Goal: Use online tool/utility: Utilize a website feature to perform a specific function

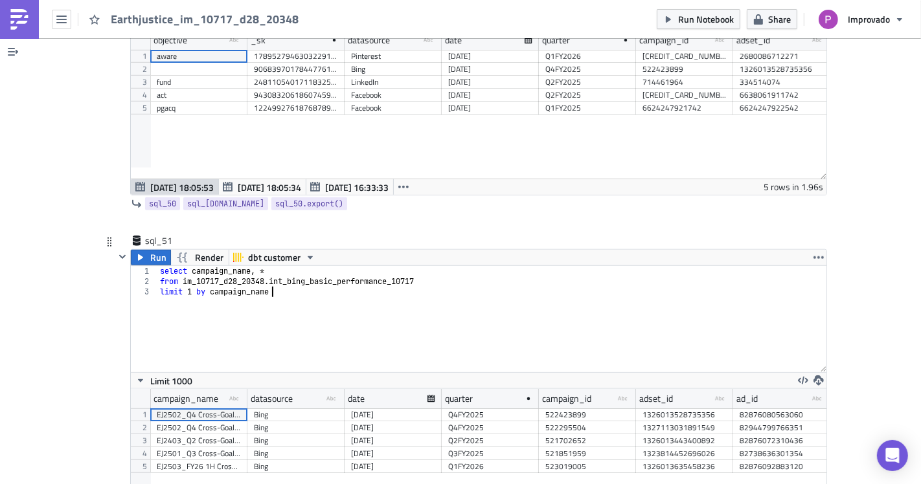
click at [488, 292] on div "select campaign_name , * from im_10717_d28_20348 . int_bing_basic_performance_1…" at bounding box center [492, 329] width 670 height 127
click at [383, 266] on div "select campaign_name , * from im_10717_d28_20348 . int_bing_basic_performance_1…" at bounding box center [492, 329] width 670 height 127
drag, startPoint x: 421, startPoint y: 235, endPoint x: 265, endPoint y: 237, distance: 156.1
click at [265, 266] on div "select campaign_name , * from im_10717_d28_20348 . int_bing_basic_performance_1…" at bounding box center [492, 329] width 670 height 127
click at [370, 278] on div "select campaign_name , * from im_10717_d28_20348 . int_bing_basic_performance_1…" at bounding box center [492, 329] width 670 height 127
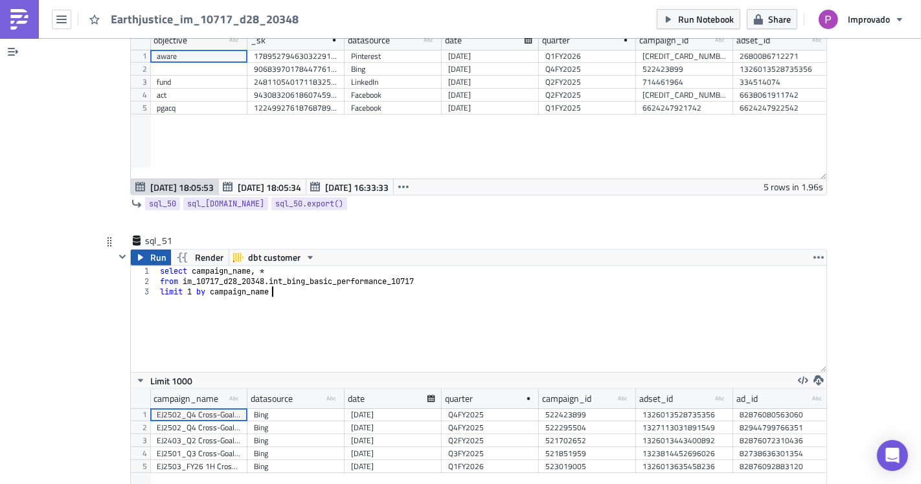
click at [150, 250] on span "Run" at bounding box center [158, 258] width 16 height 16
click at [329, 266] on div "select campaign_name , * from im_10717_d28_20348 . int_bing_basic_performance_1…" at bounding box center [492, 329] width 670 height 127
click at [232, 266] on div "select campaign_name , * from im_10717_d28_20348 . int_bing_basic_performance_1…" at bounding box center [492, 329] width 670 height 127
click at [306, 266] on div "select campaign_name , * from im_10717_d28_20348 . int_bing_basic_performance_1…" at bounding box center [492, 329] width 670 height 127
click at [350, 266] on div "select campaign_name , * from im_10717_d28_20348 . int_bing_basic_performance_1…" at bounding box center [492, 329] width 670 height 127
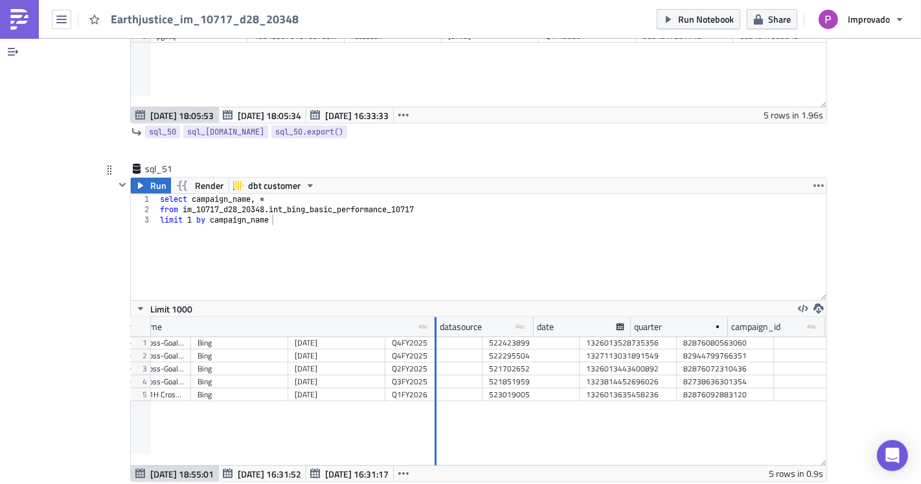
drag, startPoint x: 182, startPoint y: 283, endPoint x: 438, endPoint y: 310, distance: 257.2
click at [438, 317] on div "campaign_name type-text Created with Sketch. datasource type-text Created with …" at bounding box center [478, 391] width 695 height 148
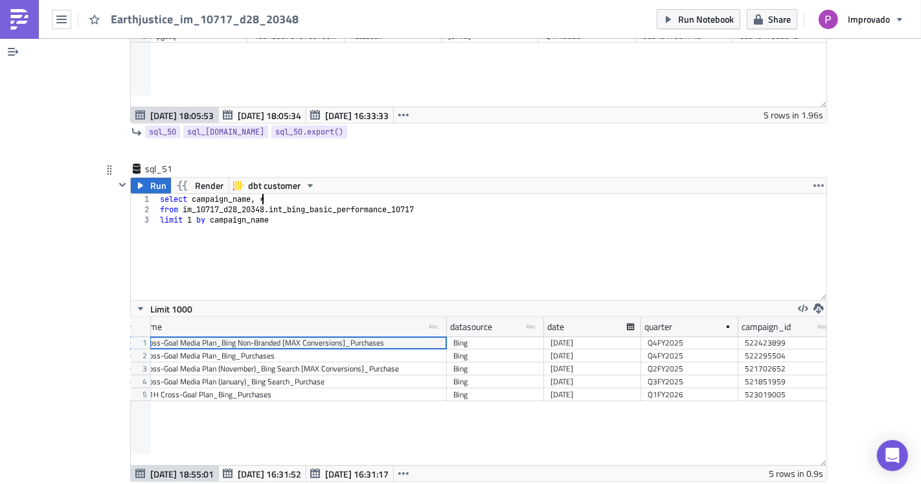
click at [259, 194] on div "select campaign_name , * from im_10717_d28_20348 . int_bing_basic_performance_1…" at bounding box center [492, 257] width 670 height 127
click at [155, 178] on span "Run" at bounding box center [158, 186] width 16 height 16
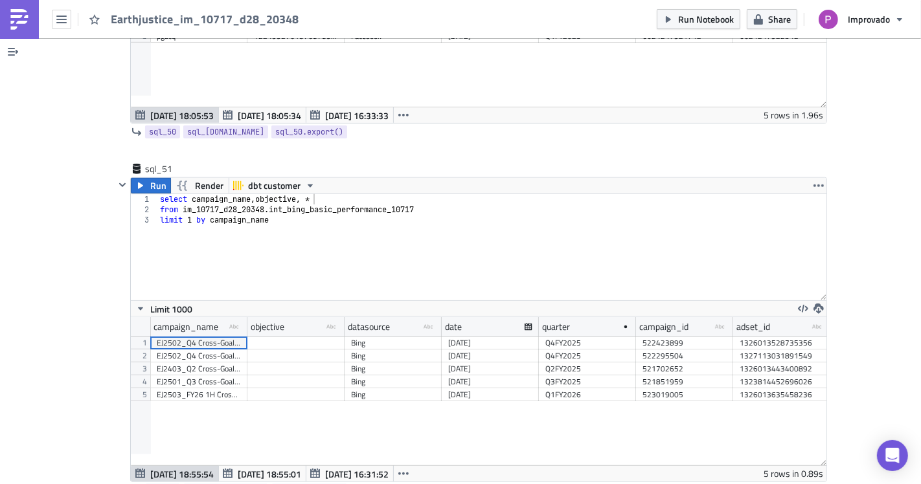
scroll to position [148, 695]
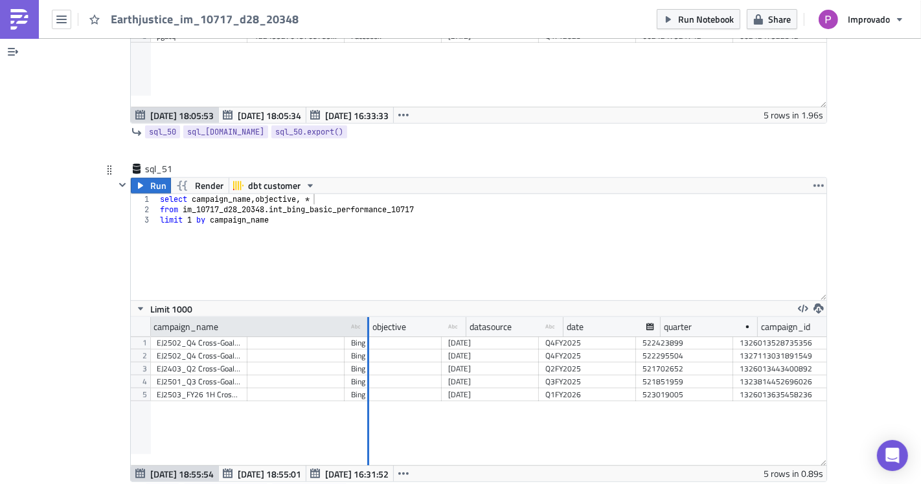
drag, startPoint x: 240, startPoint y: 282, endPoint x: 362, endPoint y: 277, distance: 121.8
click at [367, 317] on div at bounding box center [368, 327] width 2 height 20
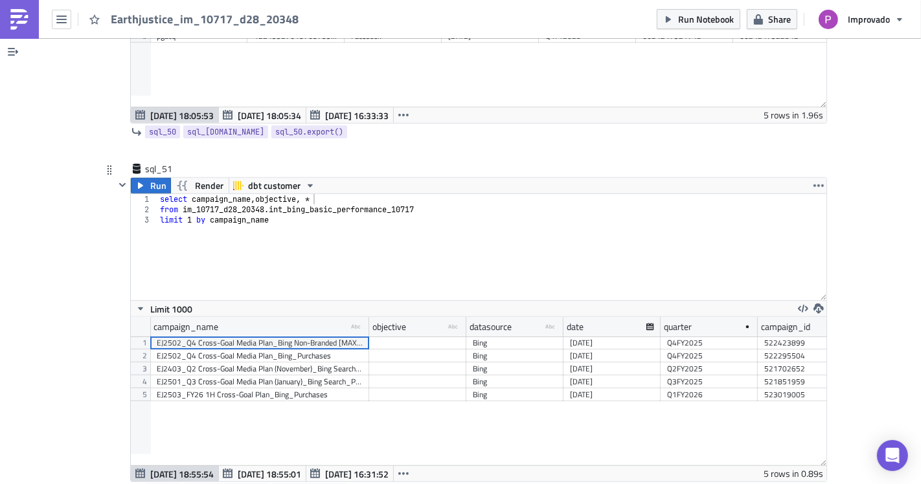
click at [389, 350] on div at bounding box center [417, 356] width 97 height 13
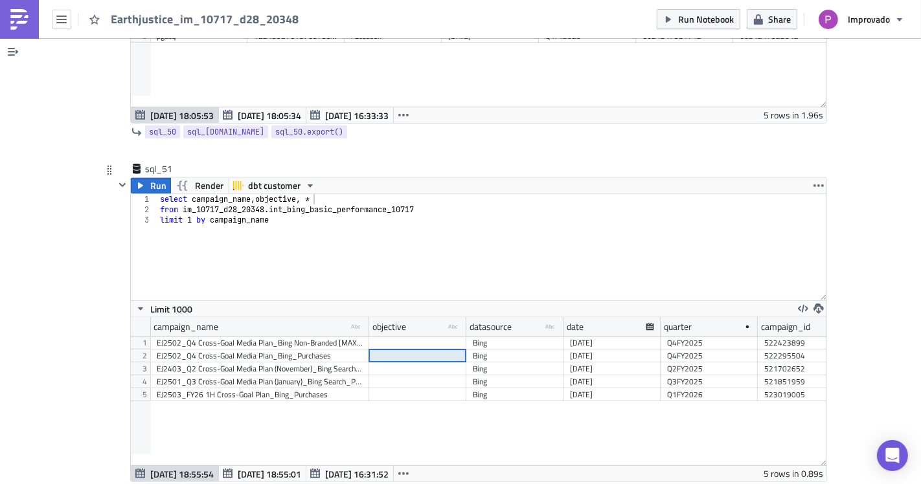
type textarea "limit 1 by campaign_name"
click at [204, 203] on div "select campaign_name , objective , * from im_10717_d28_20348 . int_bing_basic_p…" at bounding box center [492, 257] width 670 height 127
click at [150, 178] on span "Run" at bounding box center [158, 186] width 16 height 16
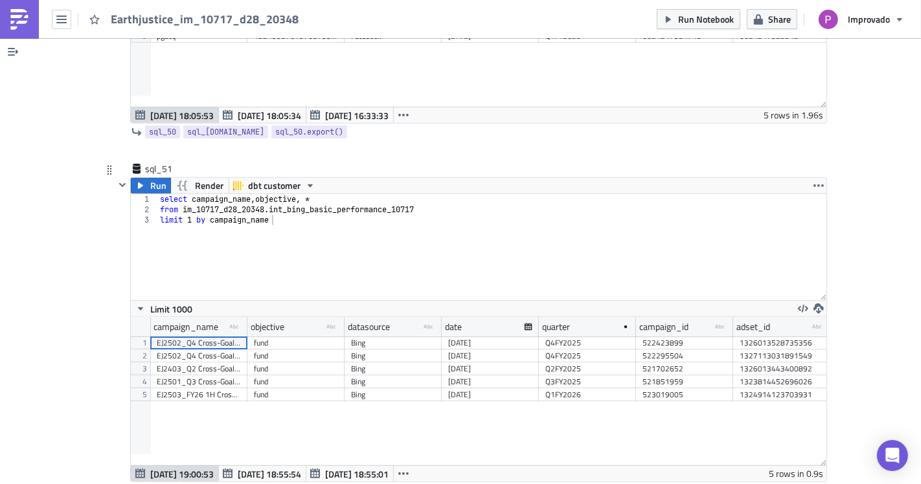
scroll to position [148, 695]
click at [305, 219] on div "select campaign_name , objective , * from im_10717_d28_20348 . int_bing_basic_p…" at bounding box center [492, 257] width 670 height 127
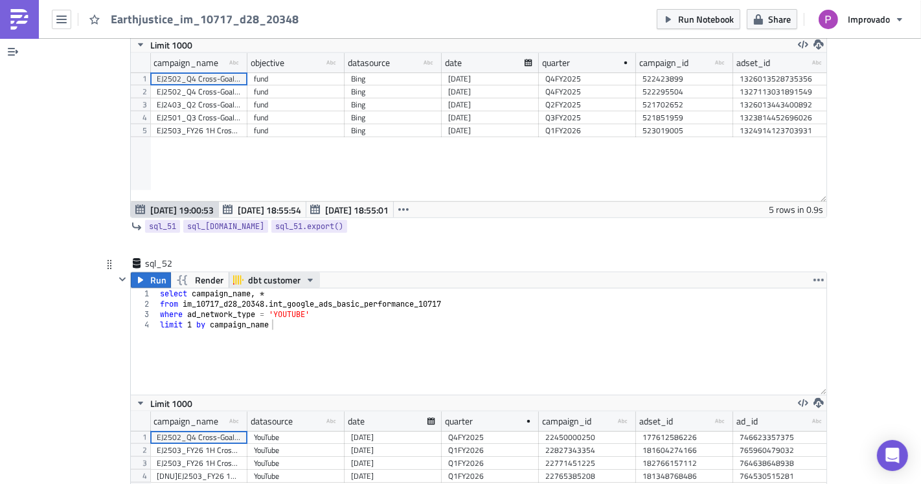
scroll to position [17757, 0]
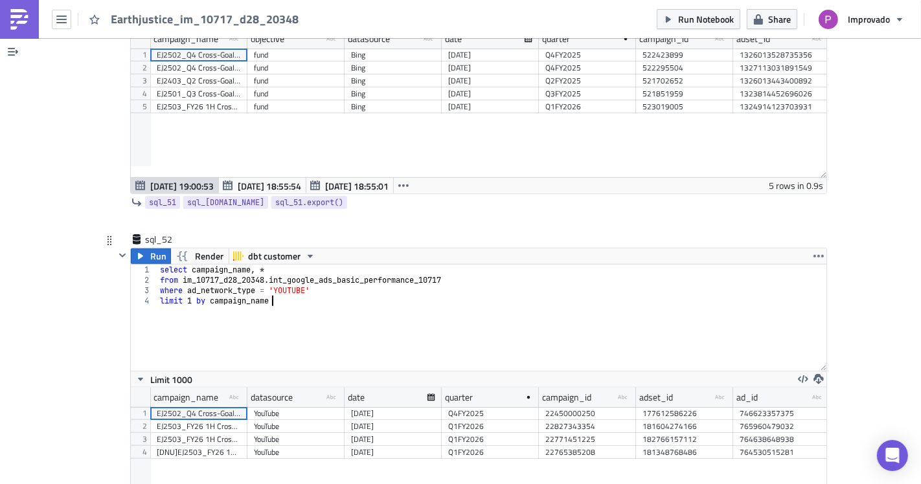
click at [271, 295] on div "select campaign_name , * from im_10717_d28_20348 . int_google_ads_basic_perform…" at bounding box center [492, 328] width 670 height 127
click at [255, 265] on div "select campaign_name , * from im_10717_d28_20348 . int_google_ads_basic_perform…" at bounding box center [492, 328] width 670 height 127
click at [257, 265] on div "select campaign_name , * from im_10717_d28_20348 . int_google_ads_basic_perform…" at bounding box center [492, 328] width 670 height 127
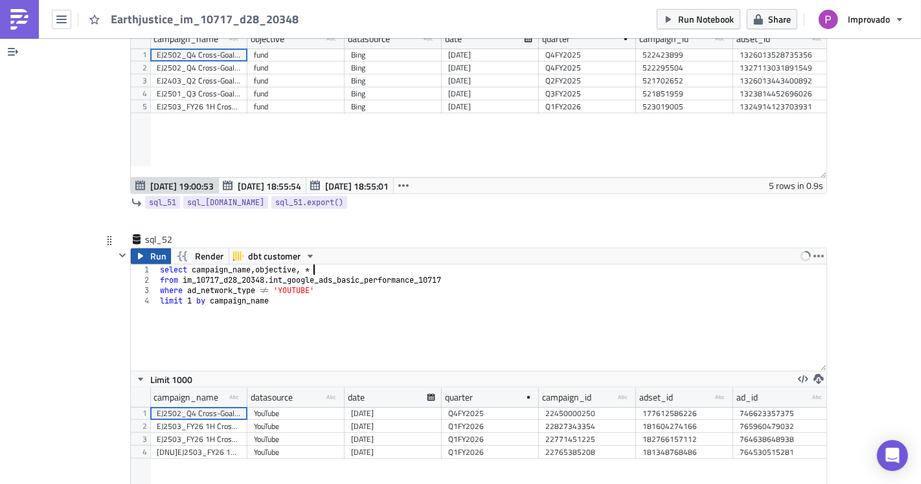
click at [152, 249] on span "Run" at bounding box center [158, 257] width 16 height 16
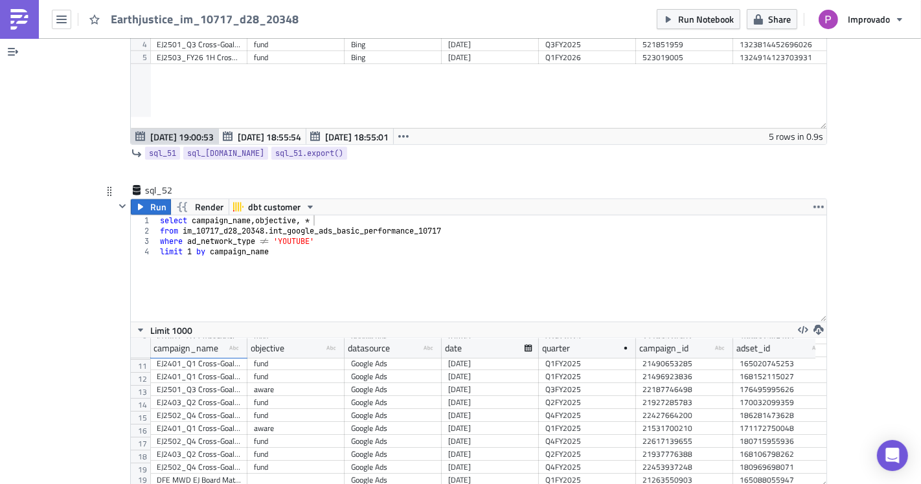
scroll to position [17829, 0]
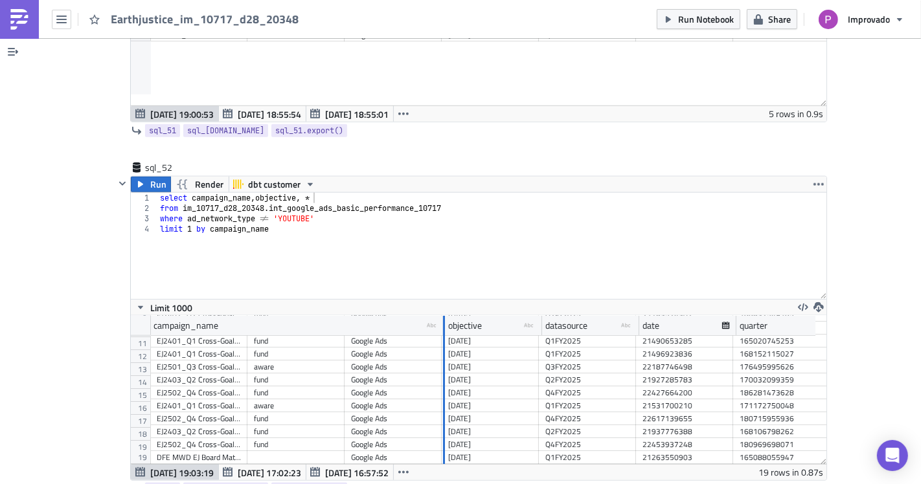
drag, startPoint x: 240, startPoint y: 276, endPoint x: 438, endPoint y: 295, distance: 199.0
click at [438, 316] on div "campaign_name type-text Created with Sketch. objective type-text Created with S…" at bounding box center [478, 390] width 695 height 148
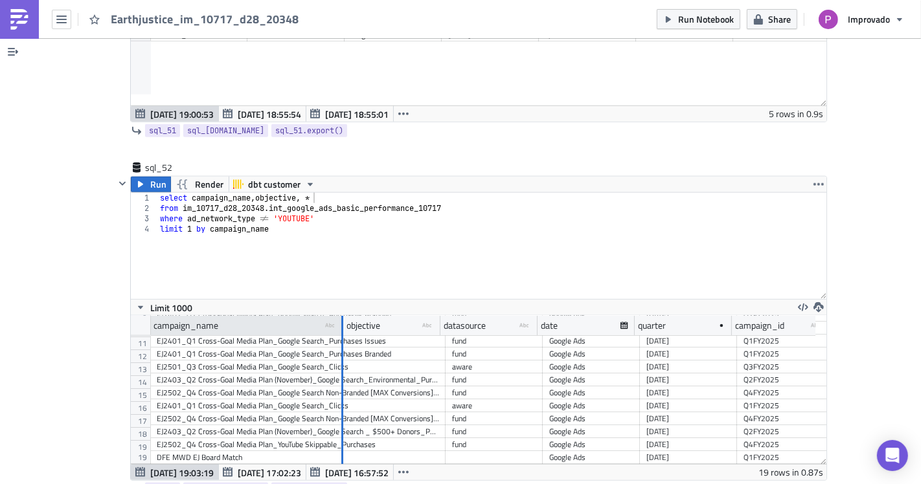
drag, startPoint x: 440, startPoint y: 278, endPoint x: 336, endPoint y: 282, distance: 103.7
click at [341, 316] on div at bounding box center [342, 326] width 2 height 20
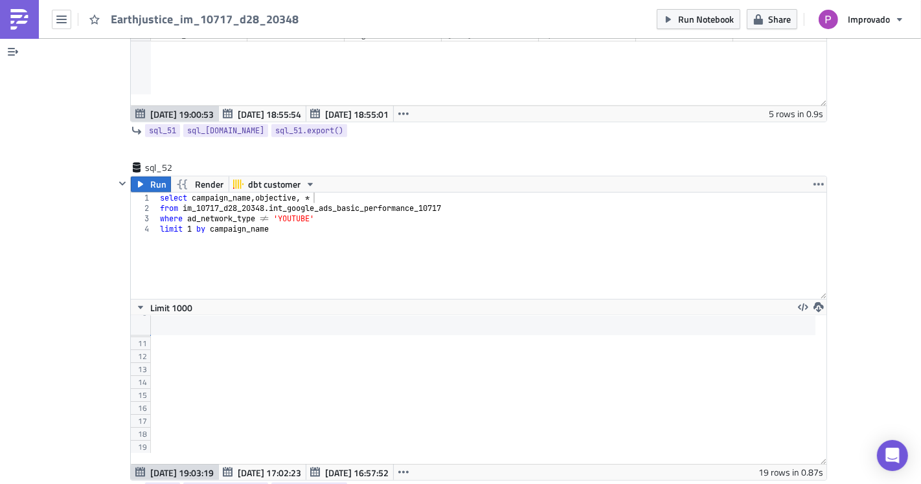
scroll to position [128, 0]
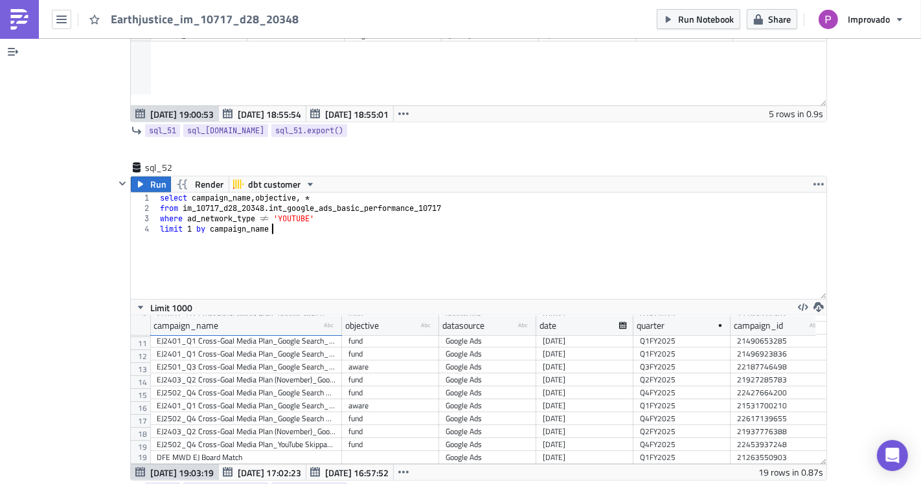
click at [268, 200] on div "select campaign_name , objective , * from im_10717_d28_20348 . int_google_ads_b…" at bounding box center [492, 256] width 670 height 127
click at [296, 193] on div "select campaign_name , objective , * from im_10717_d28_20348 . int_google_ads_b…" at bounding box center [492, 256] width 670 height 127
click at [351, 193] on div "select campaign_name , objective , * from im_10717_d28_20348 . int_google_ads_b…" at bounding box center [492, 256] width 670 height 127
click at [334, 193] on div "select campaign_name , objective , * from im_10717_d28_20348 . int_google_ads_b…" at bounding box center [492, 256] width 670 height 127
click at [365, 193] on div "select campaign_name , objective , * from im_10717_d28_20348 . int_google_ads_b…" at bounding box center [492, 256] width 670 height 127
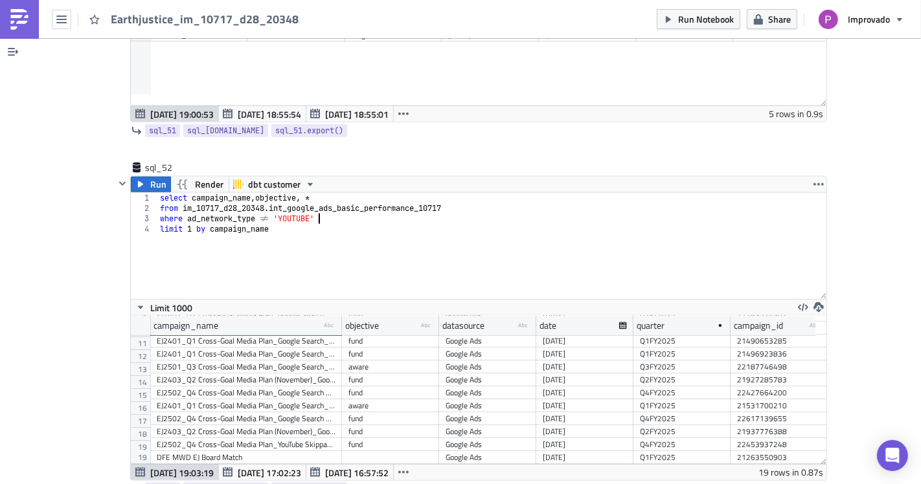
click at [407, 193] on div "select campaign_name , objective , * from im_10717_d28_20348 . int_google_ads_b…" at bounding box center [492, 256] width 670 height 127
click at [387, 193] on div "select campaign_name , objective , * from im_10717_d28_20348 . int_google_ads_b…" at bounding box center [492, 256] width 670 height 127
type textarea "limit 1 by campaign_name"
